Goal: Transaction & Acquisition: Purchase product/service

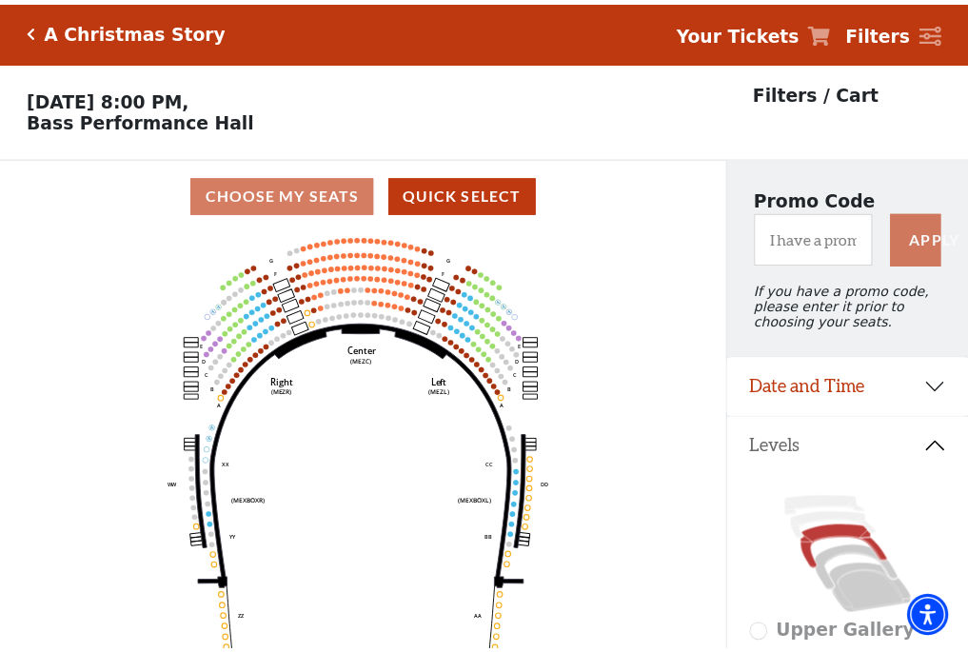
scroll to position [88, 0]
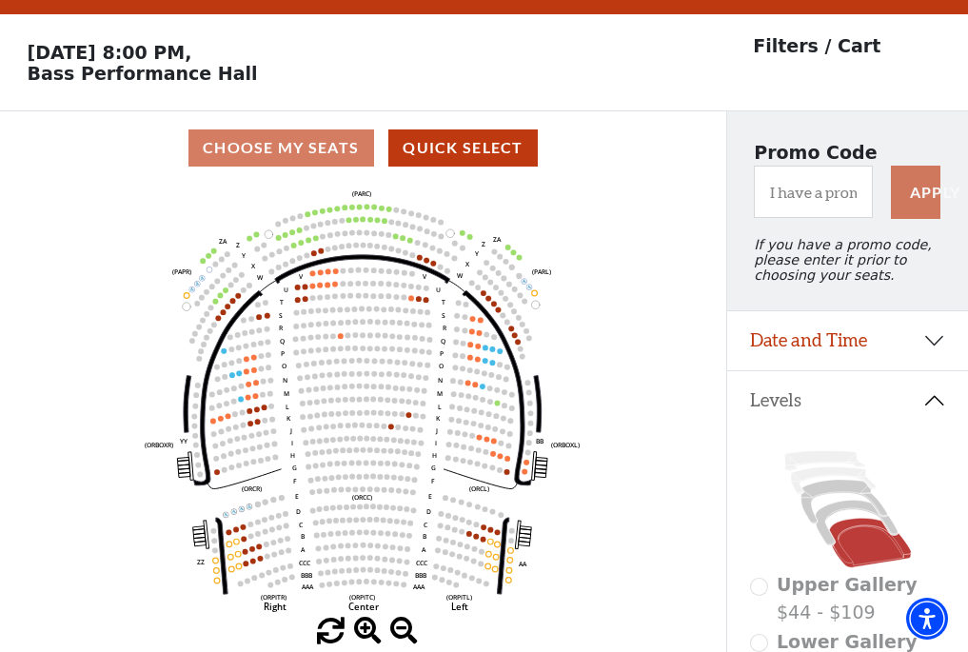
scroll to position [88, 0]
